Goal: Transaction & Acquisition: Book appointment/travel/reservation

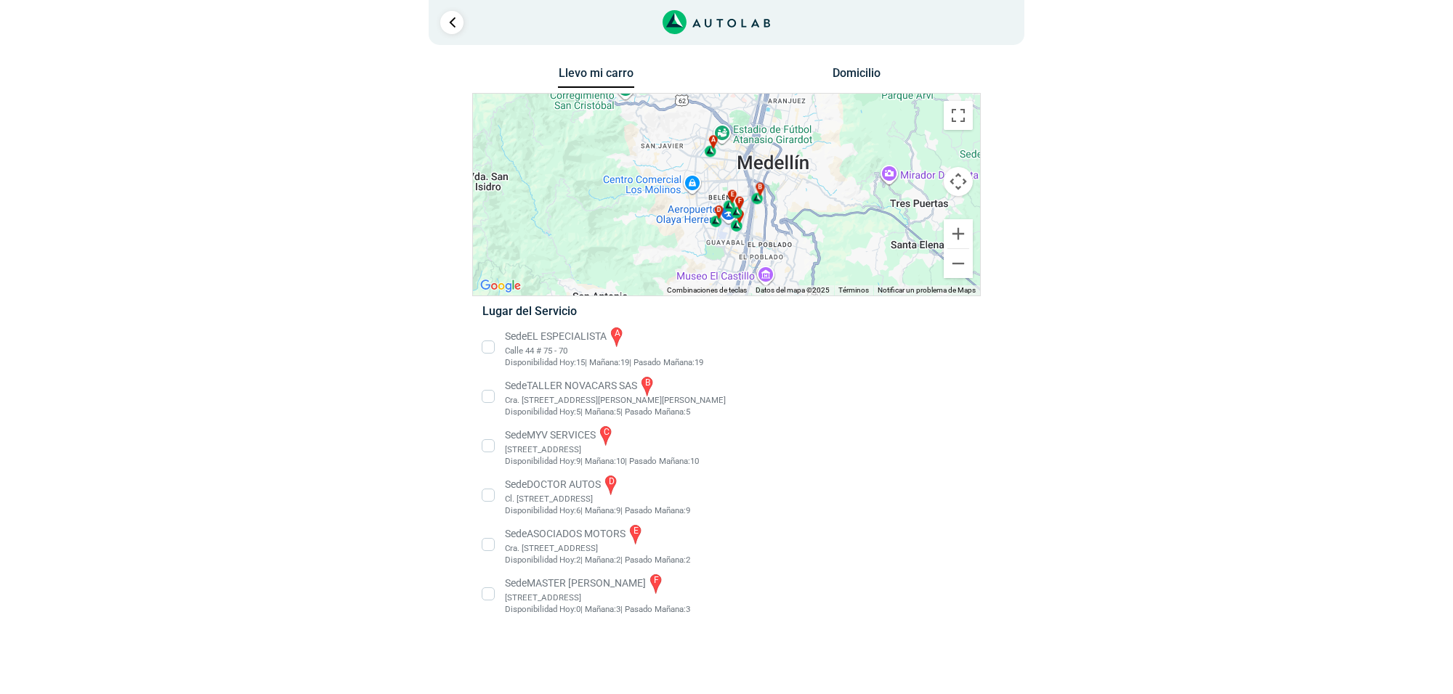
click at [614, 598] on li "Sede MASTER MOTRIZ f [STREET_ADDRESS]" at bounding box center [725, 594] width 509 height 44
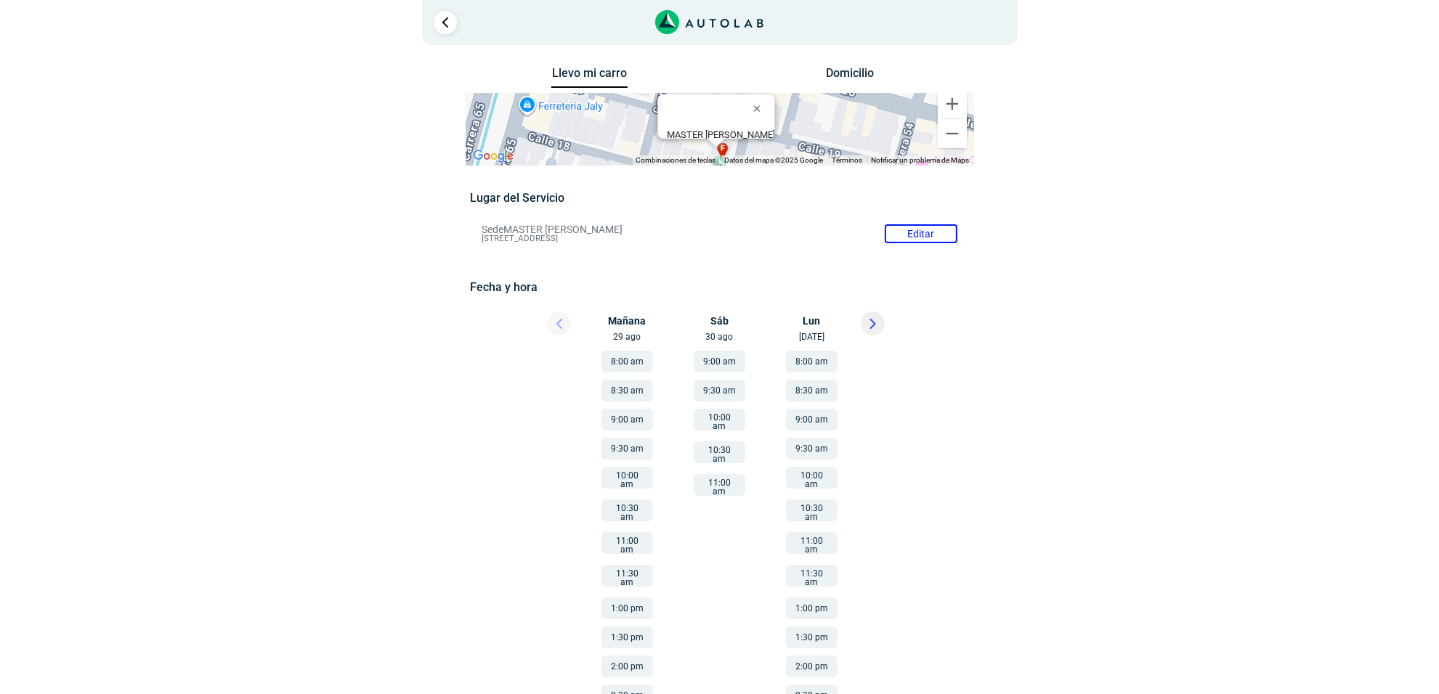
click at [872, 331] on button at bounding box center [873, 324] width 24 height 24
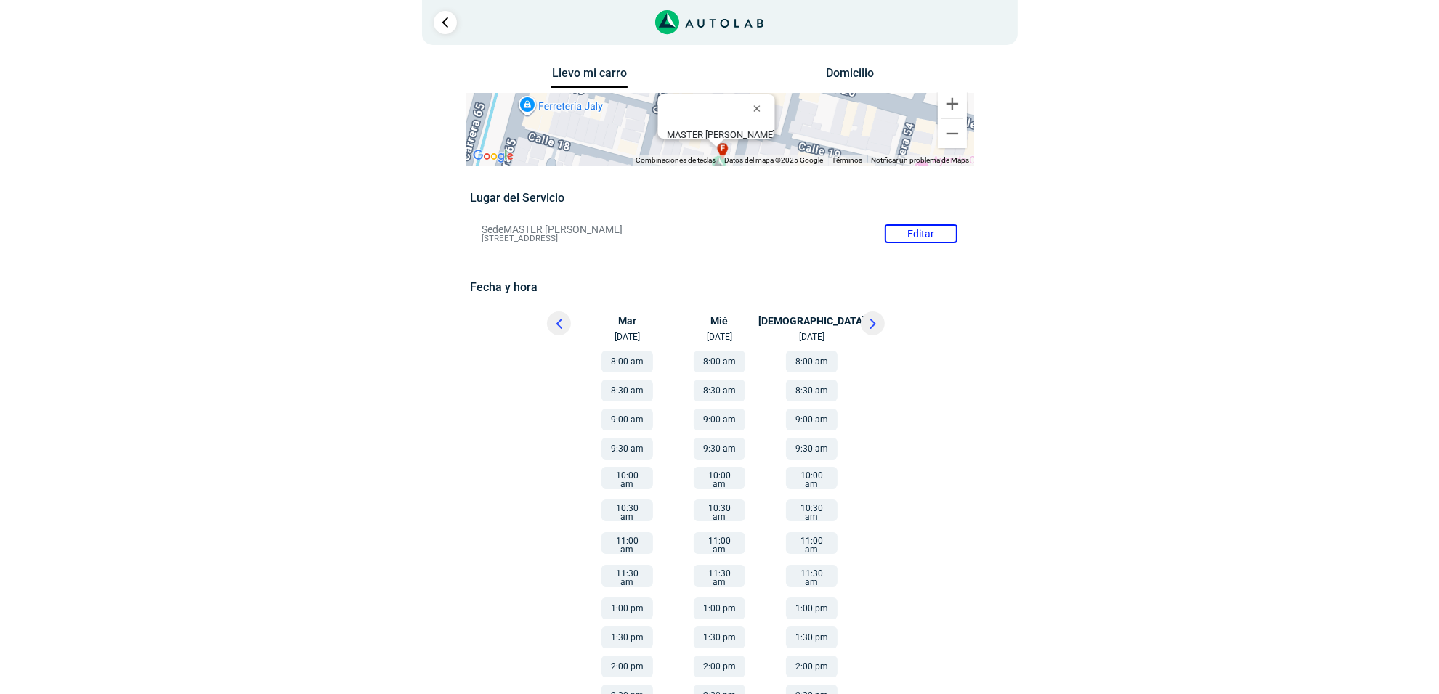
click at [569, 328] on button at bounding box center [559, 324] width 24 height 24
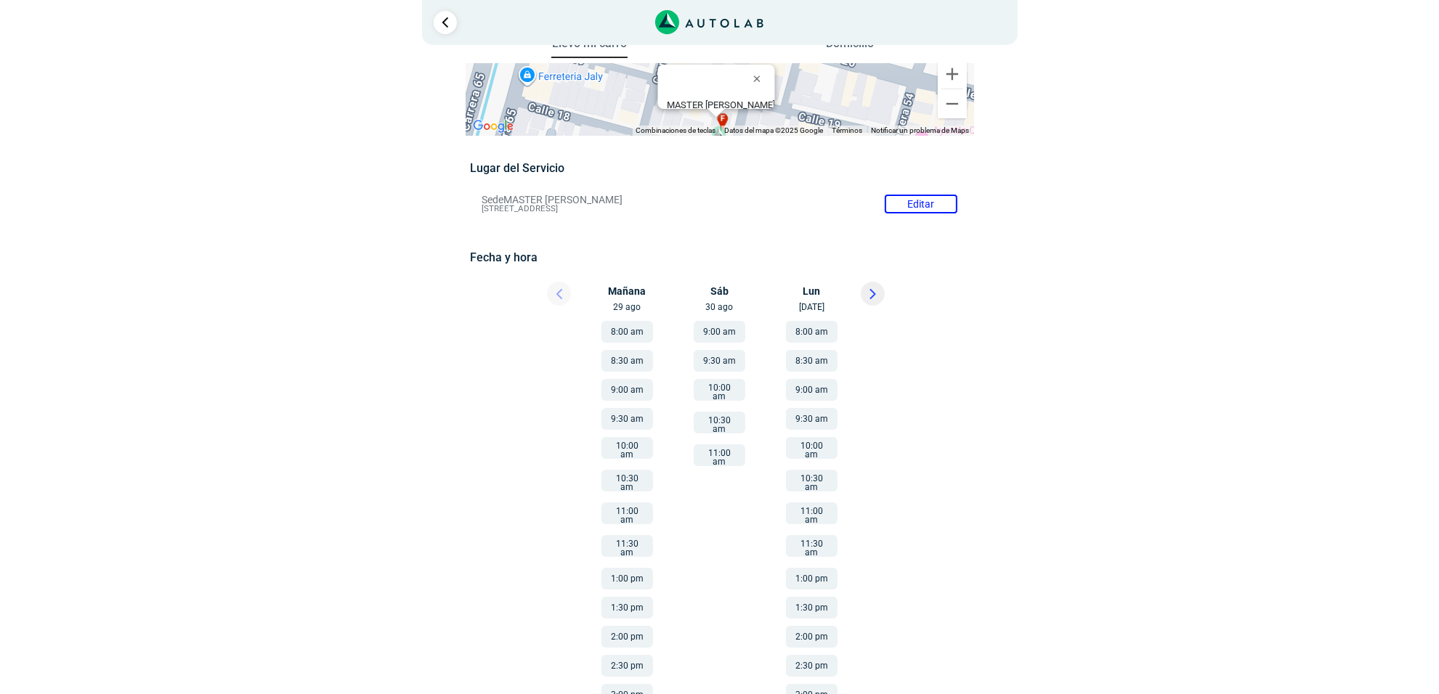
scroll to position [46, 0]
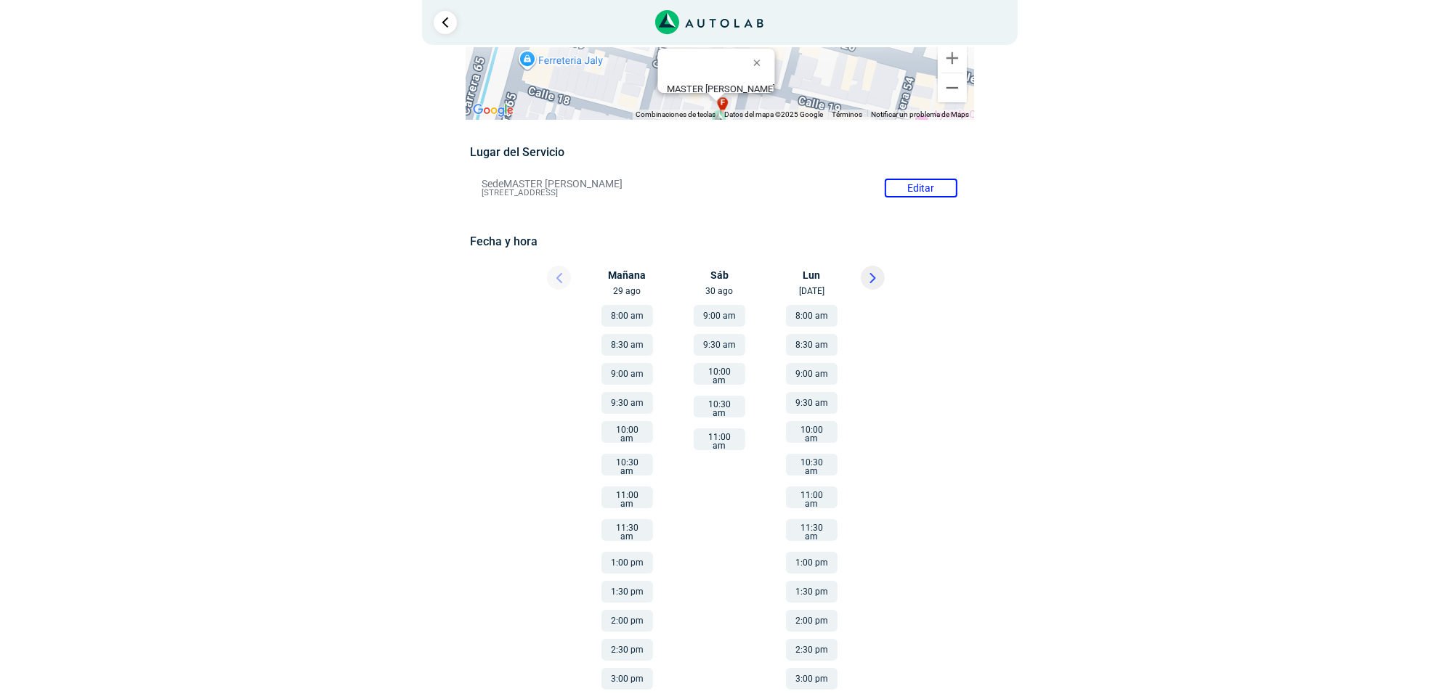
click at [811, 581] on button "1:30 pm" at bounding box center [812, 592] width 52 height 22
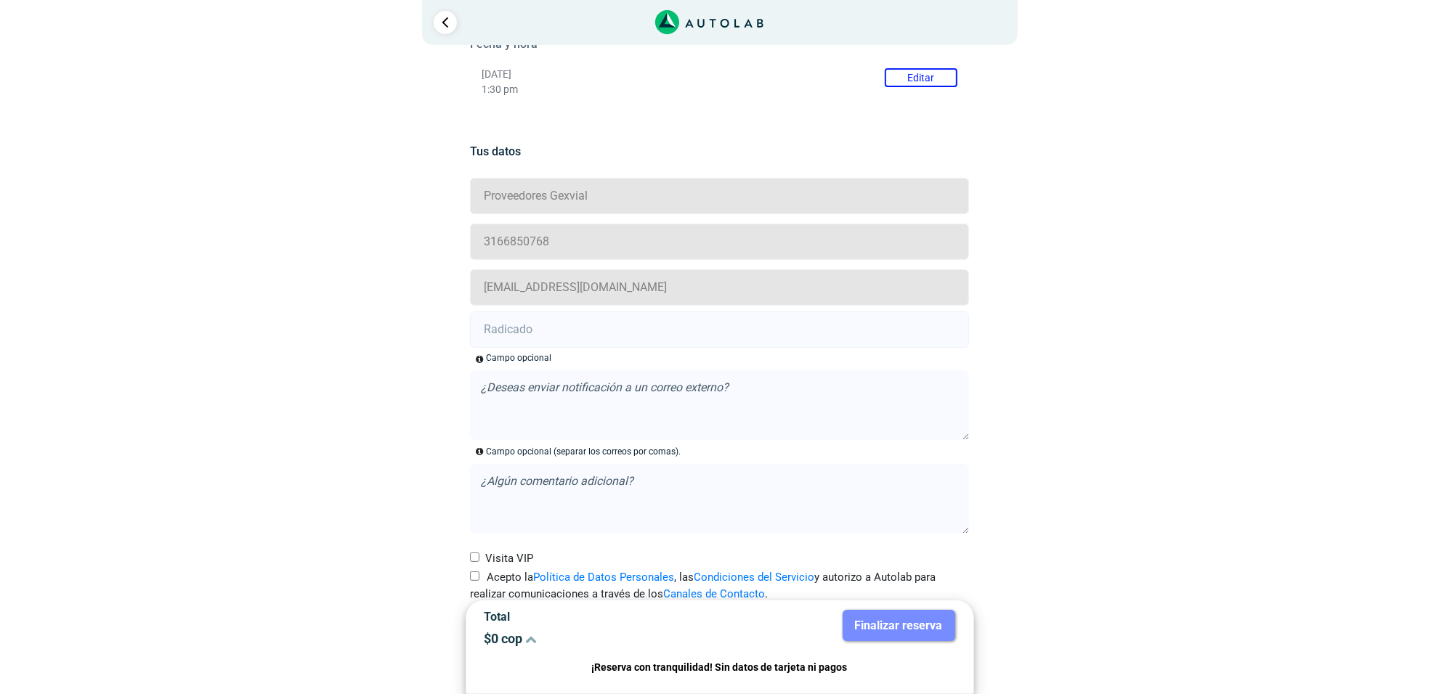
scroll to position [275, 0]
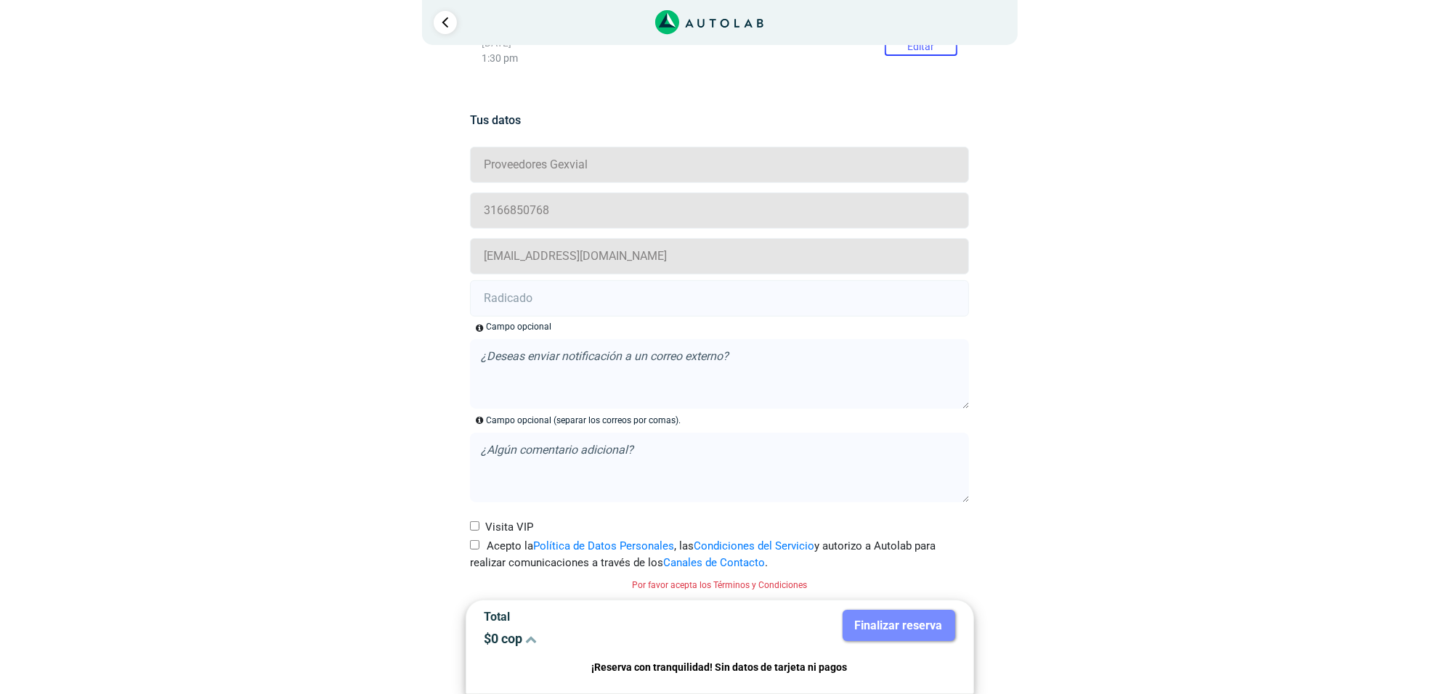
click at [465, 546] on div "Acepto la Política de Datos Personales , las Condiciones del Servicio y autoriz…" at bounding box center [719, 554] width 521 height 33
click at [474, 546] on input "Acepto la Política de Datos Personales , las Condiciones del Servicio y autoriz…" at bounding box center [474, 544] width 9 height 9
checkbox input "true"
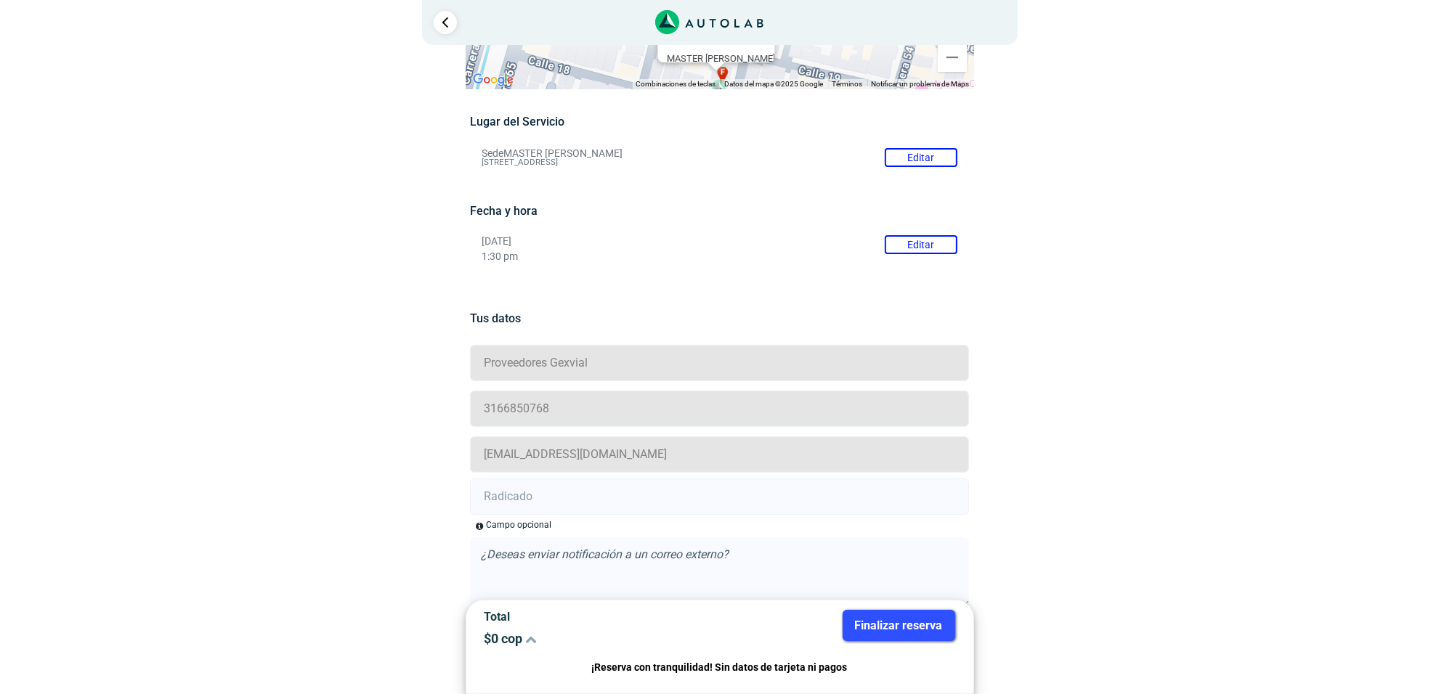
scroll to position [74, 0]
click at [609, 496] on input "text" at bounding box center [719, 499] width 499 height 36
paste input "20916059"
type input "20916059"
click at [869, 618] on button "Finalizar reserva" at bounding box center [899, 625] width 113 height 31
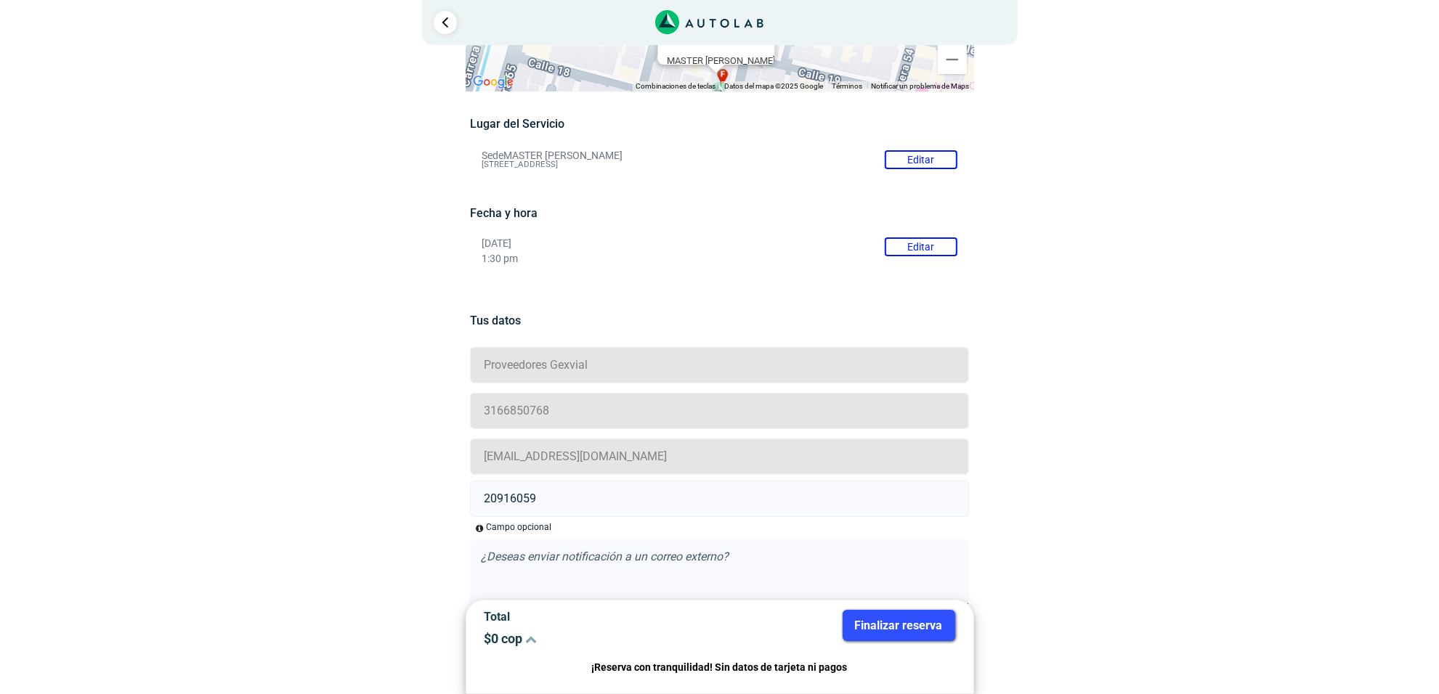
scroll to position [0, 0]
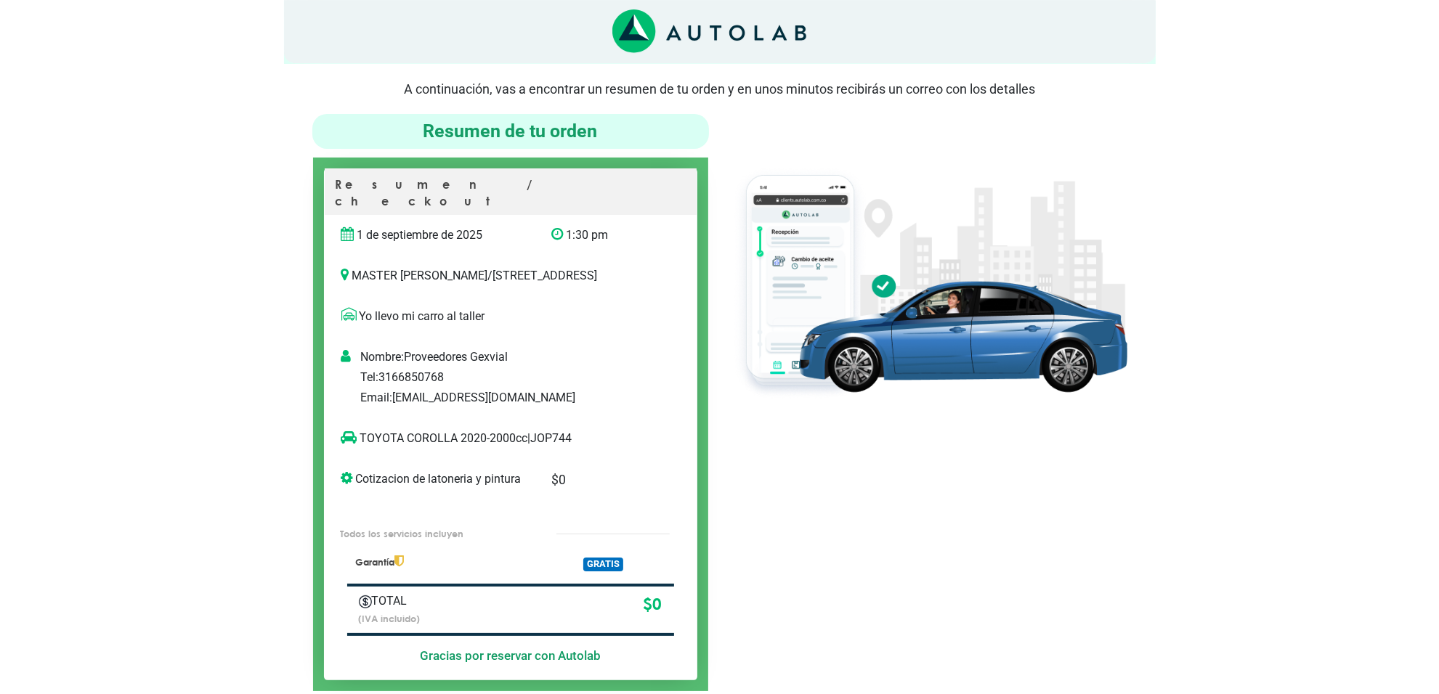
scroll to position [91, 0]
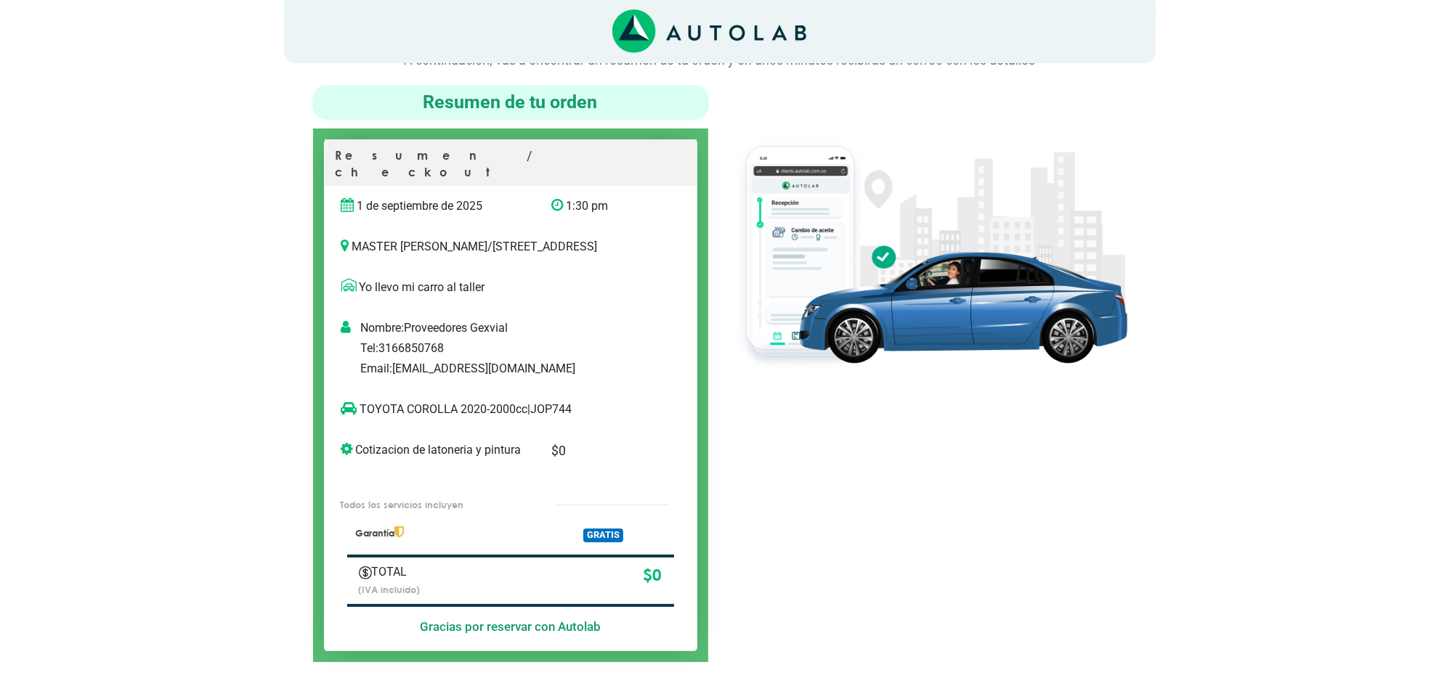
click at [561, 415] on p "TOYOTA COROLLA 2020-2000cc | JOP744" at bounding box center [495, 409] width 309 height 17
copy p "JOP744"
drag, startPoint x: 454, startPoint y: 413, endPoint x: 360, endPoint y: 407, distance: 94.6
click at [360, 407] on p "TOYOTA COROLLA 2020-2000cc | JOP744" at bounding box center [495, 409] width 309 height 17
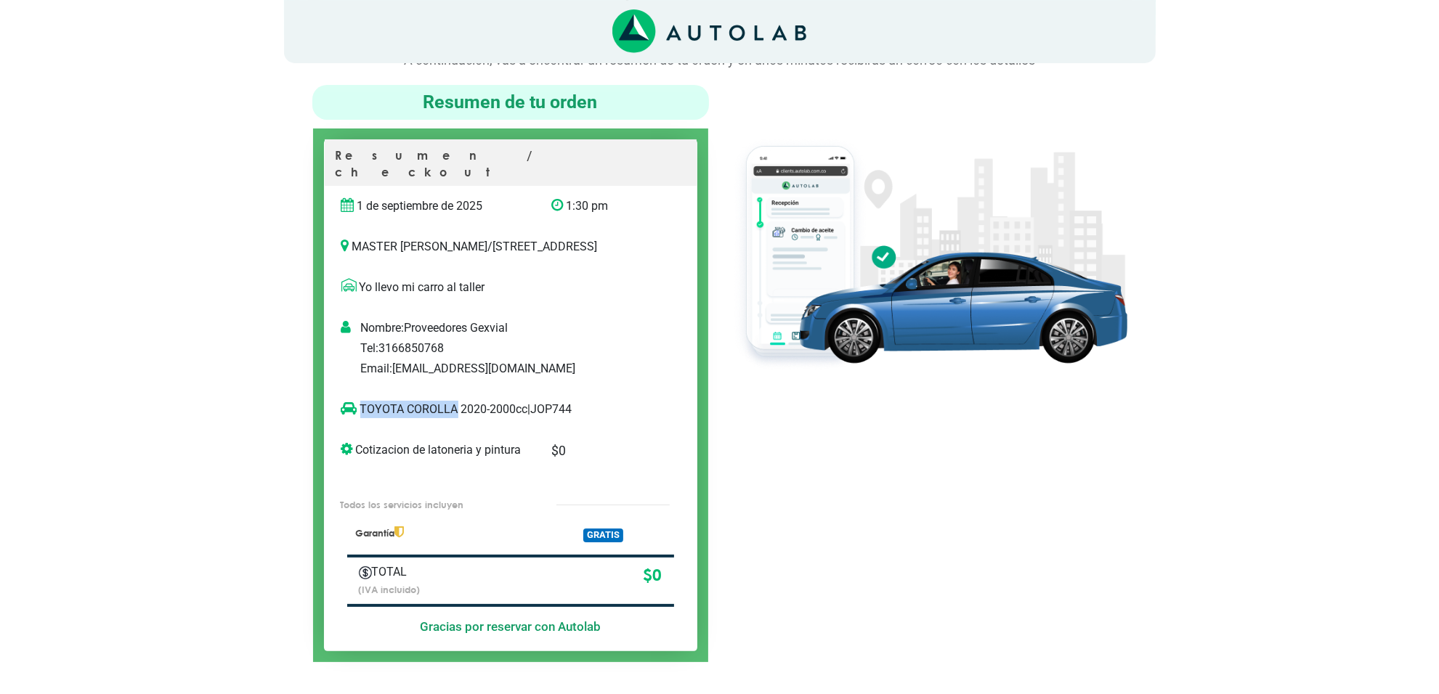
copy p "TOYOTA COROLLA"
drag, startPoint x: 913, startPoint y: 468, endPoint x: 869, endPoint y: 463, distance: 44.7
click at [913, 468] on div at bounding box center [929, 373] width 418 height 577
